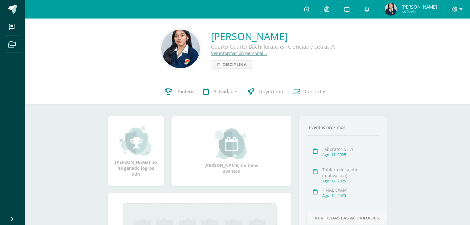
click at [344, 9] on icon at bounding box center [346, 9] width 5 height 6
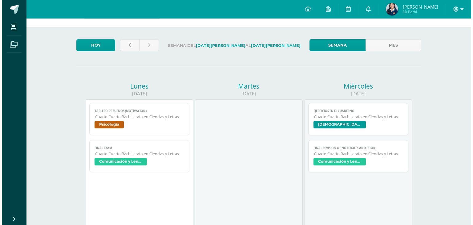
scroll to position [49, 0]
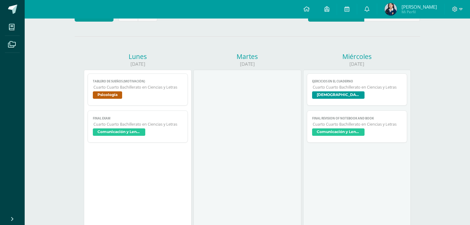
click at [338, 89] on span "Cuarto Cuarto Bachillerato en Ciencias y Letras" at bounding box center [357, 86] width 89 height 5
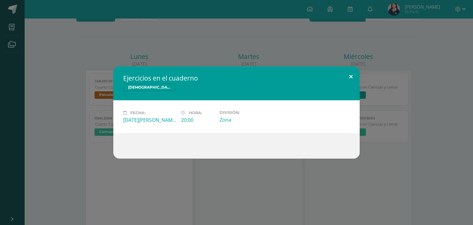
click at [349, 73] on button at bounding box center [351, 76] width 18 height 21
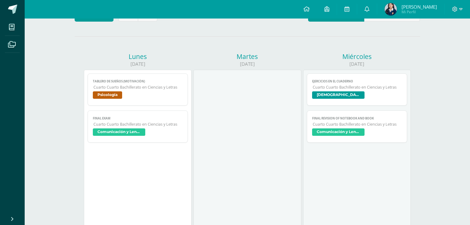
click at [365, 124] on span "Cuarto Cuarto Bachillerato en Ciencias y Letras" at bounding box center [357, 123] width 89 height 5
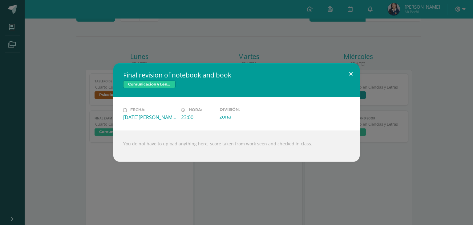
click at [351, 73] on button at bounding box center [351, 73] width 18 height 21
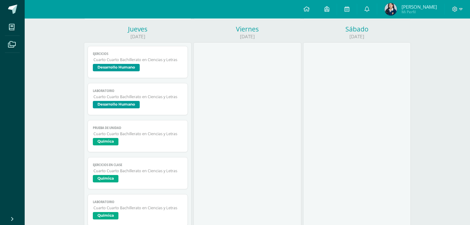
scroll to position [419, 0]
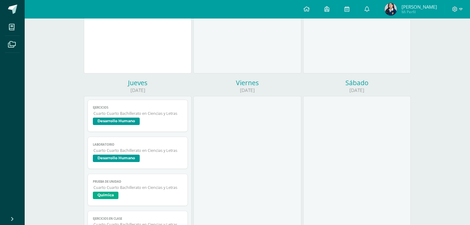
click at [137, 117] on link "Ejercicios Cuarto Cuarto Bachillerato en Ciencias y Letras Desarrollo Humano" at bounding box center [138, 116] width 100 height 32
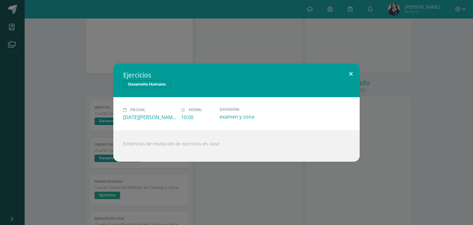
click at [354, 77] on button at bounding box center [351, 73] width 18 height 21
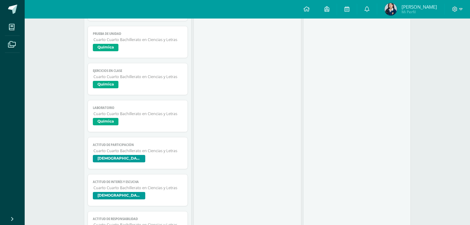
scroll to position [567, 0]
click at [125, 35] on span "Prueba de unidad" at bounding box center [138, 33] width 90 height 4
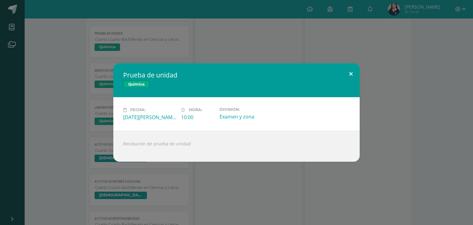
click at [355, 75] on button at bounding box center [351, 73] width 18 height 21
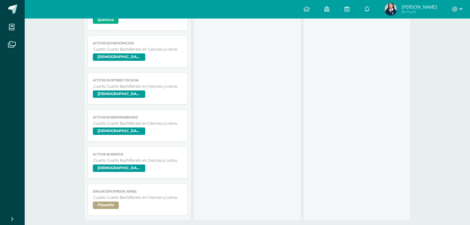
scroll to position [690, 0]
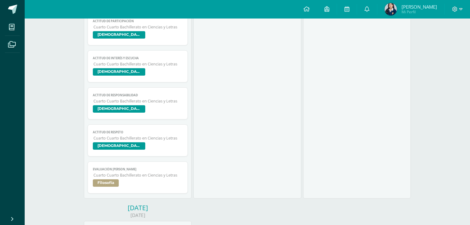
click at [147, 67] on span "Cuarto Cuarto Bachillerato en Ciencias y Letras" at bounding box center [137, 63] width 89 height 5
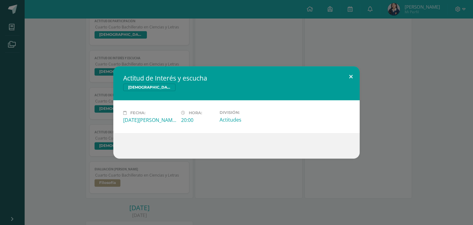
click at [349, 76] on button at bounding box center [351, 76] width 18 height 21
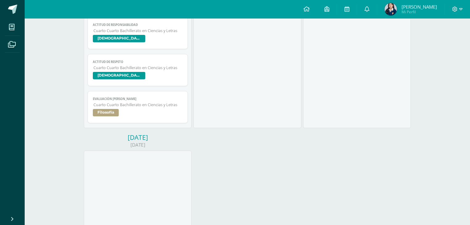
scroll to position [764, 0]
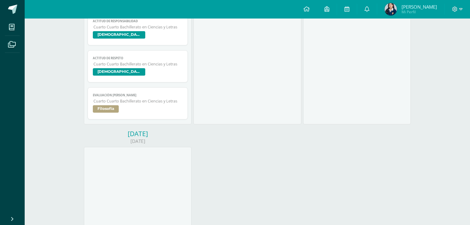
click at [141, 106] on link "Evaluación [PERSON_NAME] Cuarto Cuarto Bachillerato en Ciencias y Letras Filoso…" at bounding box center [138, 103] width 100 height 32
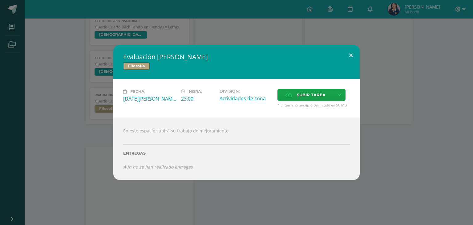
click at [349, 55] on button at bounding box center [351, 55] width 18 height 21
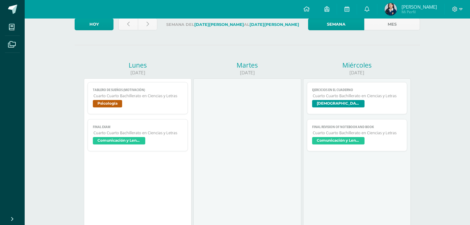
scroll to position [0, 0]
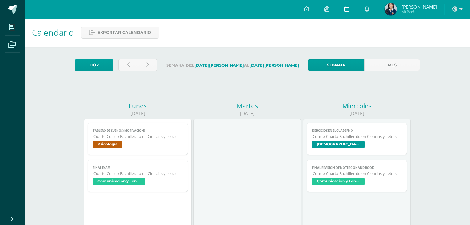
click at [351, 7] on link at bounding box center [347, 9] width 20 height 18
